Goal: Navigation & Orientation: Find specific page/section

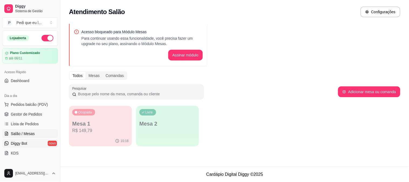
click at [31, 146] on link "Diggy Bot novo" at bounding box center [30, 143] width 56 height 9
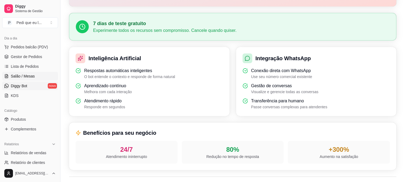
scroll to position [60, 0]
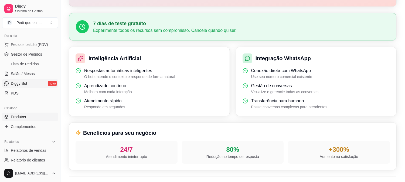
click at [29, 117] on link "Produtos" at bounding box center [30, 116] width 56 height 9
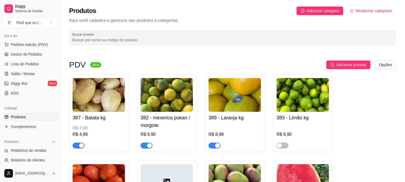
scroll to position [120, 0]
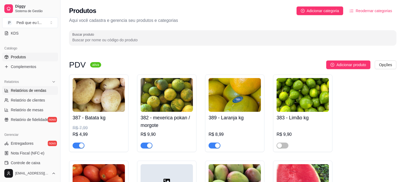
click at [31, 92] on span "Relatórios de vendas" at bounding box center [29, 90] width 36 height 5
select select "ALL"
select select "0"
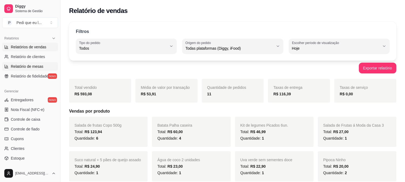
scroll to position [180, 0]
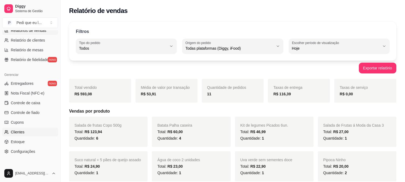
click at [32, 131] on link "Clientes" at bounding box center [30, 132] width 56 height 9
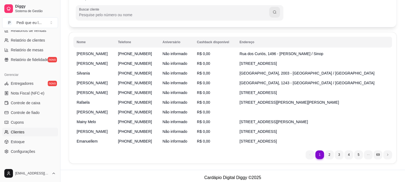
scroll to position [47, 0]
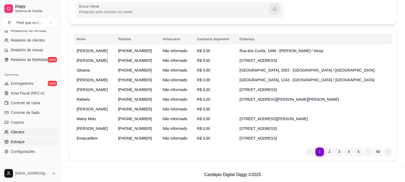
click at [25, 141] on link "Estoque" at bounding box center [30, 141] width 56 height 9
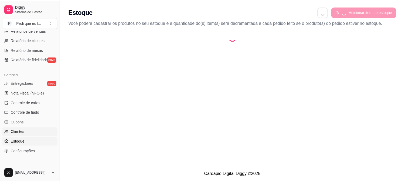
scroll to position [206, 0]
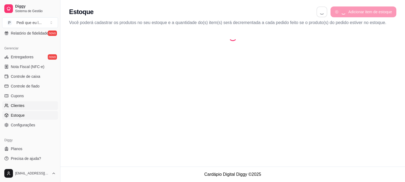
select select "QUANTITY_ORDER"
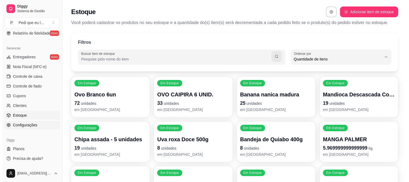
scroll to position [176, 0]
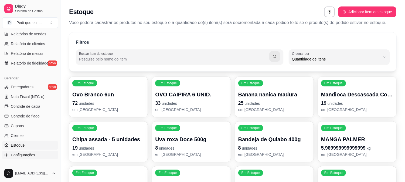
click at [28, 125] on link "Cupons" at bounding box center [30, 125] width 56 height 9
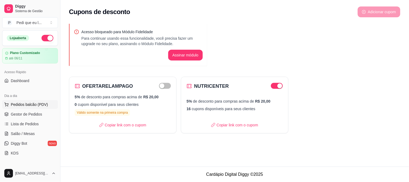
click at [27, 104] on span "Pedidos balcão (PDV)" at bounding box center [29, 104] width 37 height 5
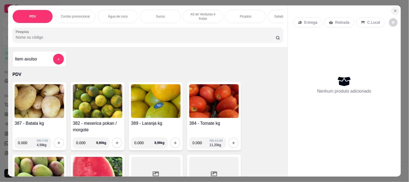
click at [395, 10] on icon "Close" at bounding box center [396, 11] width 2 height 2
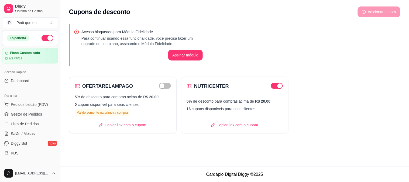
click at [31, 74] on div "Acesso Rápido" at bounding box center [30, 72] width 56 height 9
click at [30, 79] on link "Dashboard" at bounding box center [30, 80] width 56 height 9
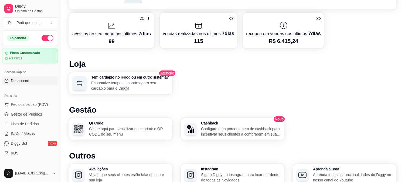
scroll to position [298, 0]
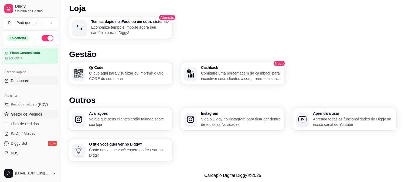
click at [30, 115] on span "Gestor de Pedidos" at bounding box center [26, 113] width 31 height 5
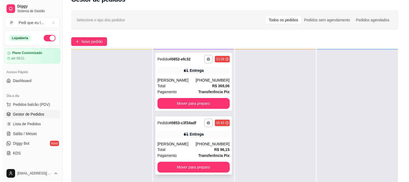
scroll to position [30, 0]
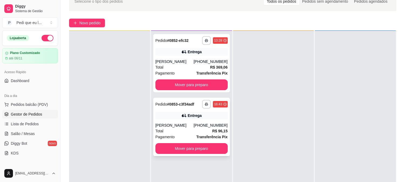
click at [207, 125] on div "[PHONE_NUMBER]" at bounding box center [210, 124] width 34 height 5
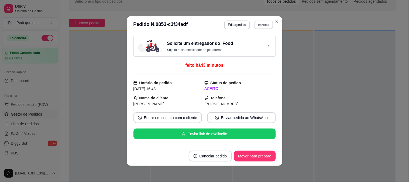
click at [265, 24] on button "Imprimir" at bounding box center [264, 24] width 19 height 8
click at [255, 45] on button "elgin i8" at bounding box center [253, 44] width 38 height 8
